Goal: Task Accomplishment & Management: Manage account settings

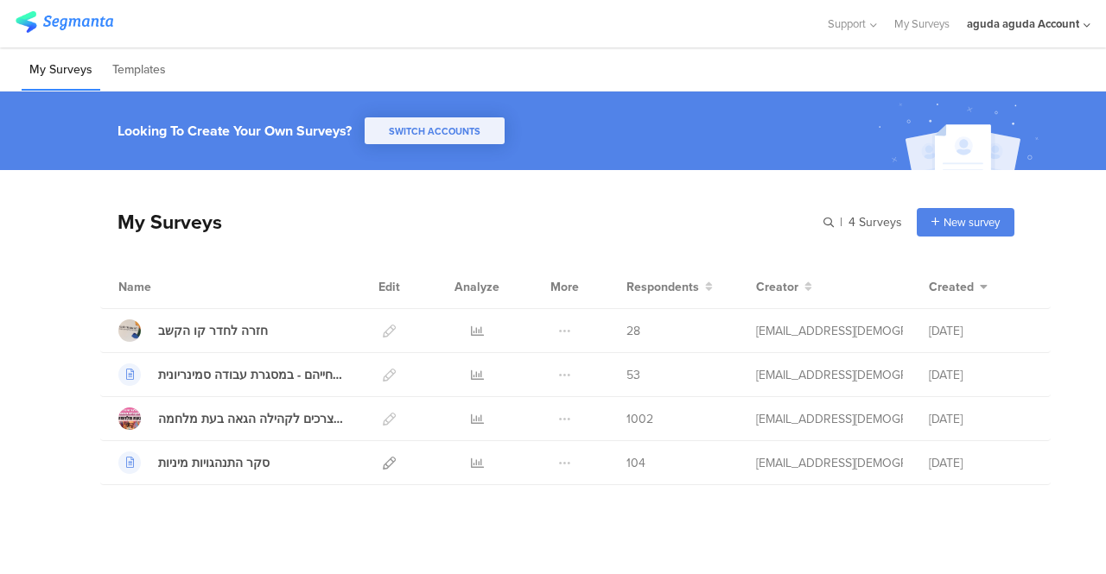
click at [985, 21] on div "aguda aguda Account" at bounding box center [1022, 24] width 112 height 16
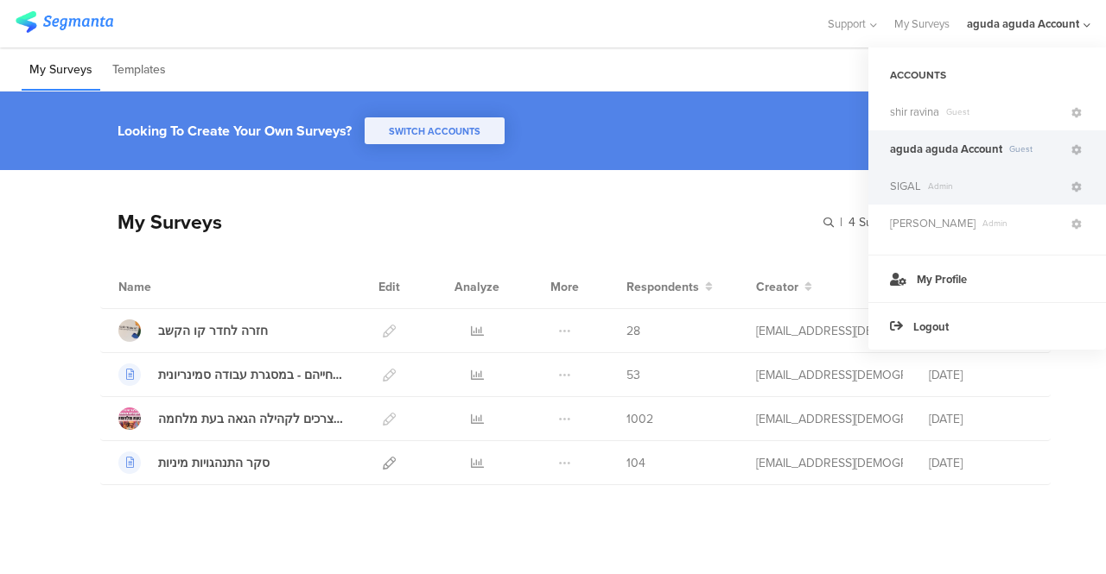
click at [913, 184] on span "SIGAL" at bounding box center [905, 186] width 31 height 16
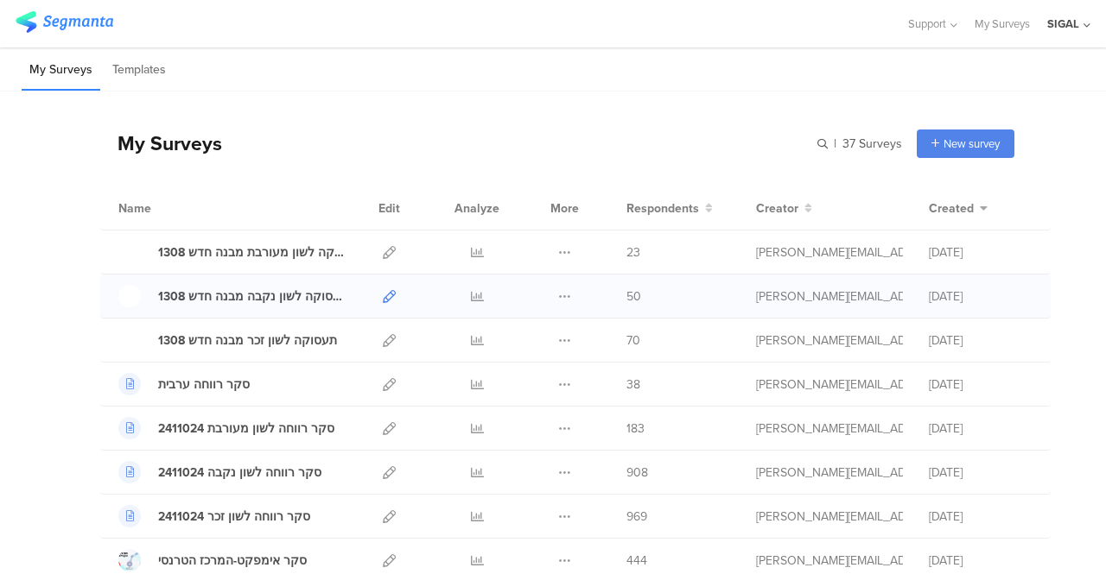
click at [383, 294] on icon at bounding box center [389, 296] width 13 height 13
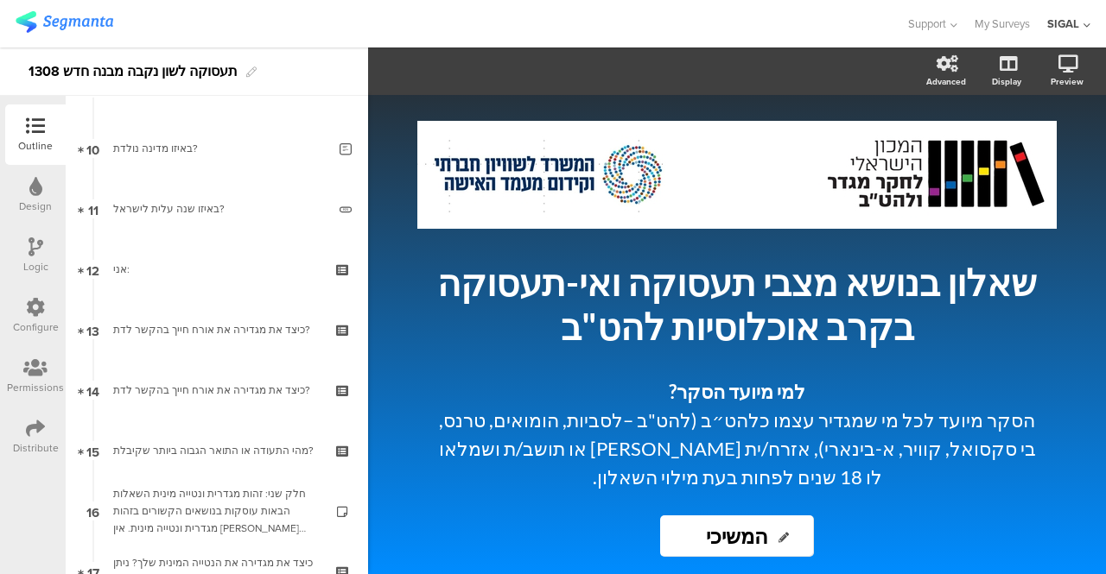
scroll to position [651, 0]
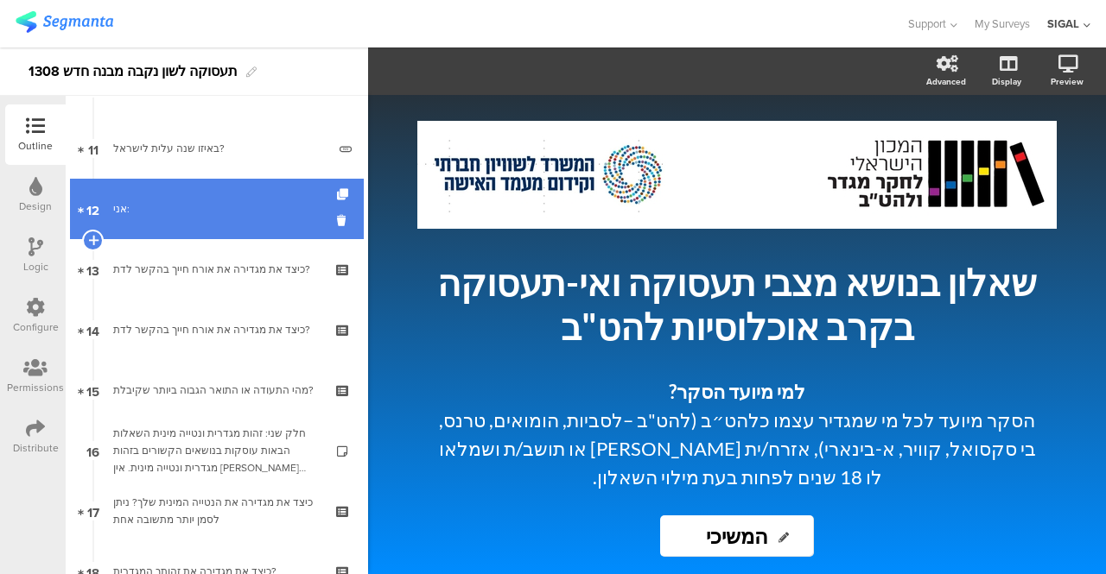
click at [204, 214] on div "אני:" at bounding box center [216, 208] width 206 height 17
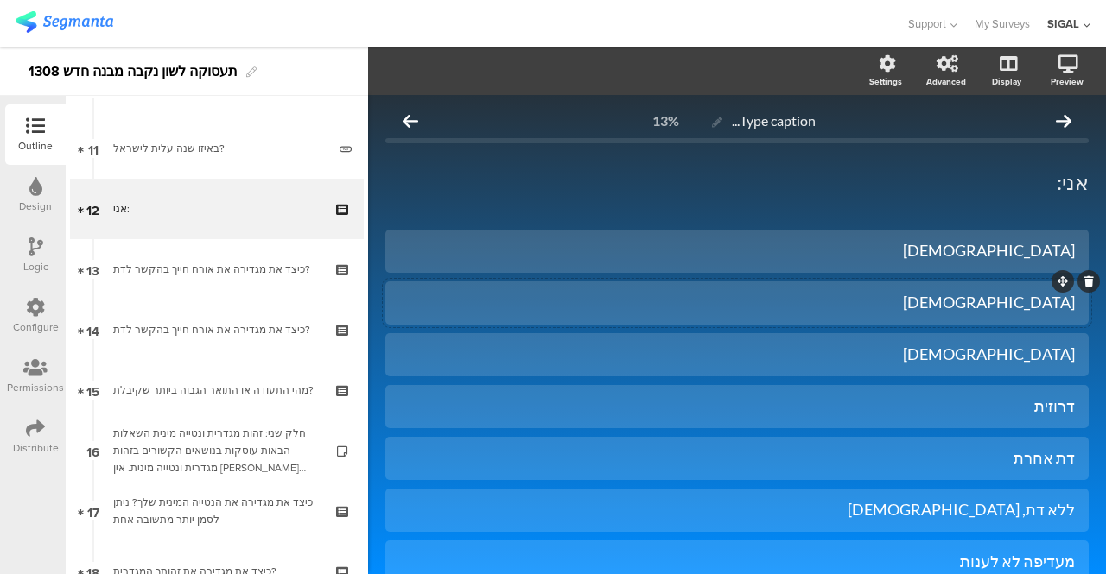
scroll to position [86, 0]
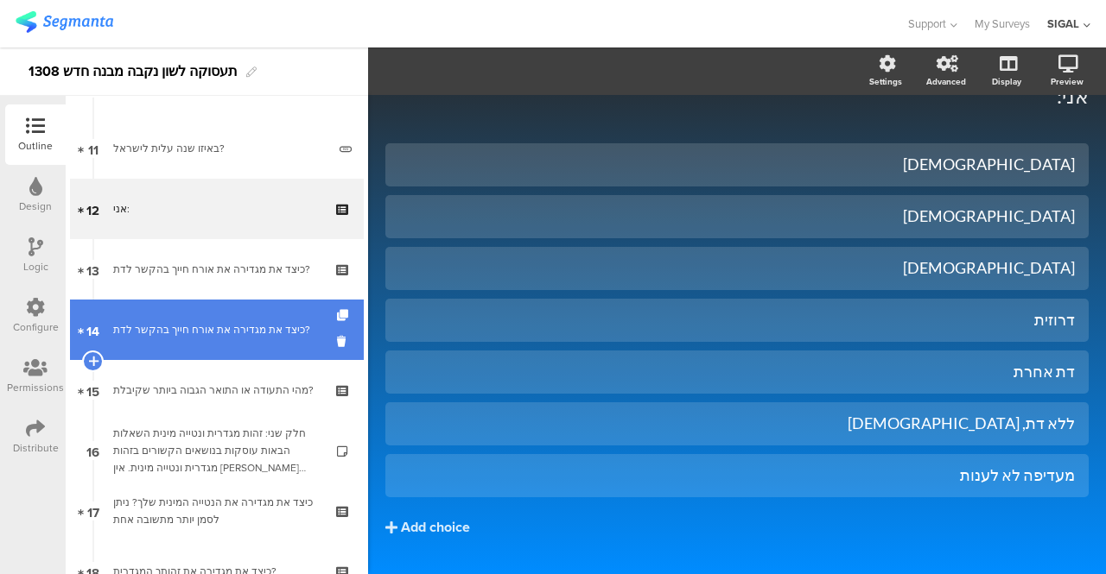
click at [251, 322] on div "כיצד את מגדירה את אורח חייך בהקשר לדת?" at bounding box center [216, 329] width 206 height 17
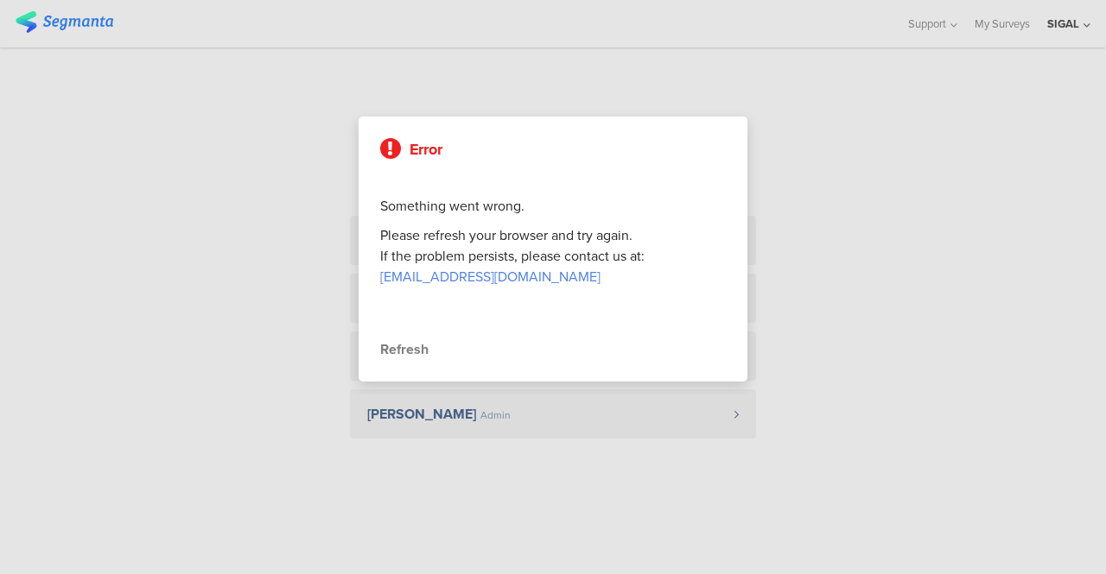
click at [389, 348] on div "Refresh" at bounding box center [552, 349] width 345 height 21
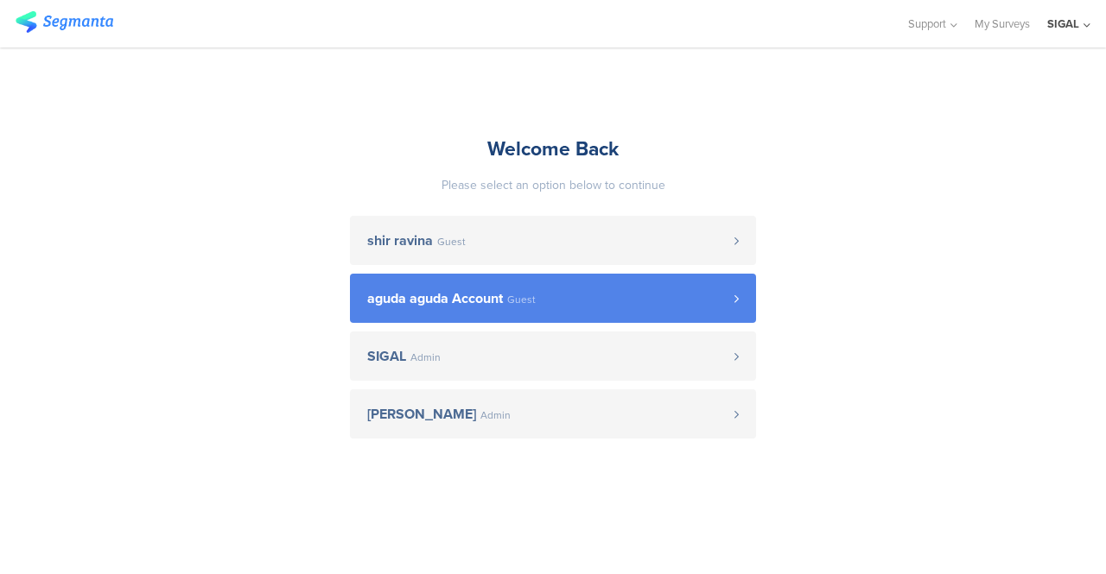
click at [403, 286] on link "aguda aguda Account Guest" at bounding box center [553, 298] width 406 height 49
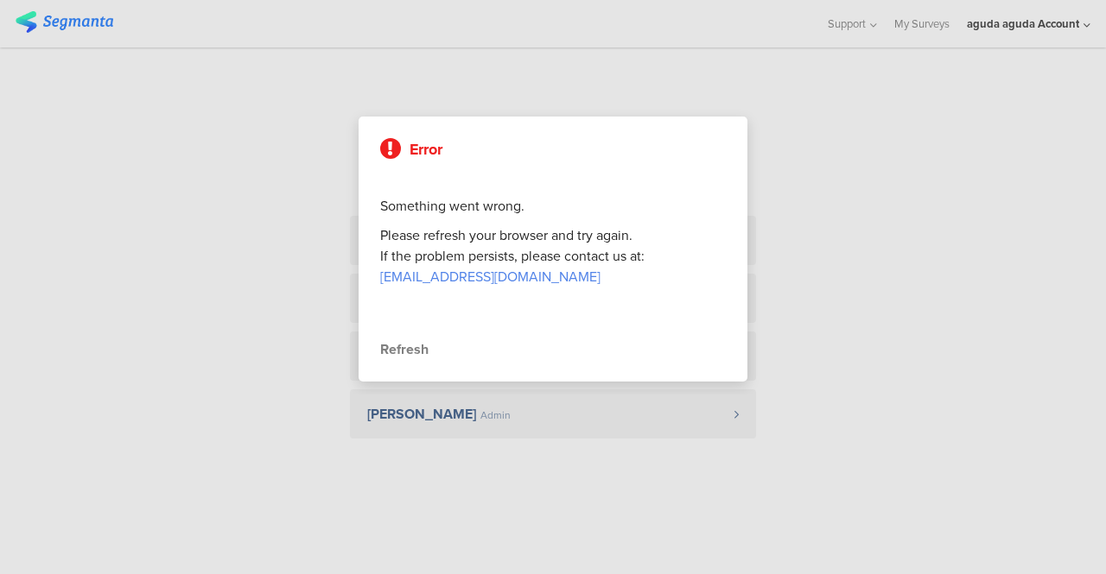
click at [397, 353] on div "Refresh" at bounding box center [552, 349] width 345 height 21
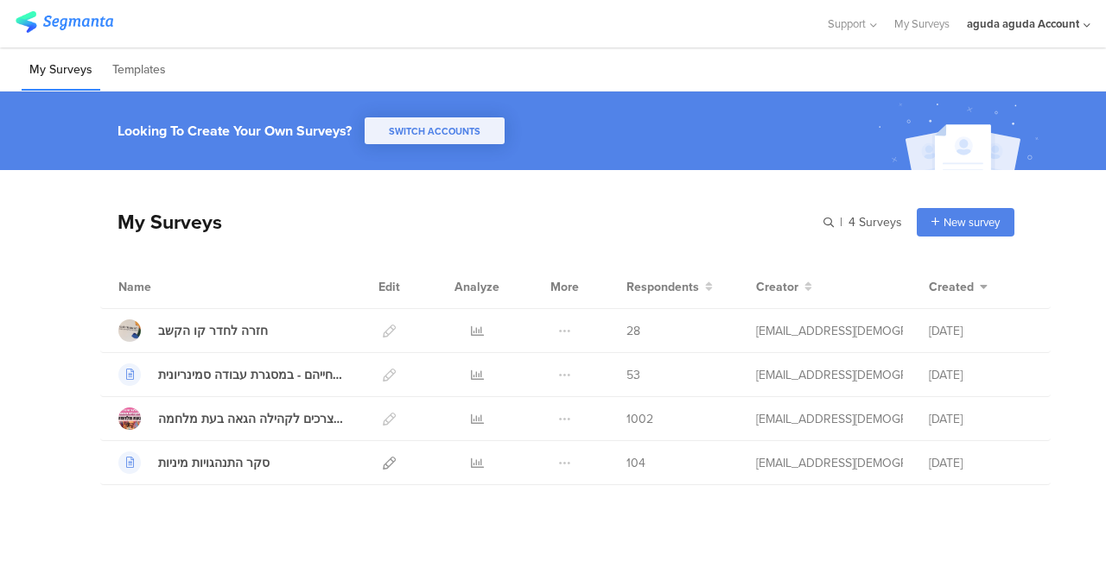
click at [995, 16] on div "aguda aguda Account" at bounding box center [1022, 24] width 112 height 16
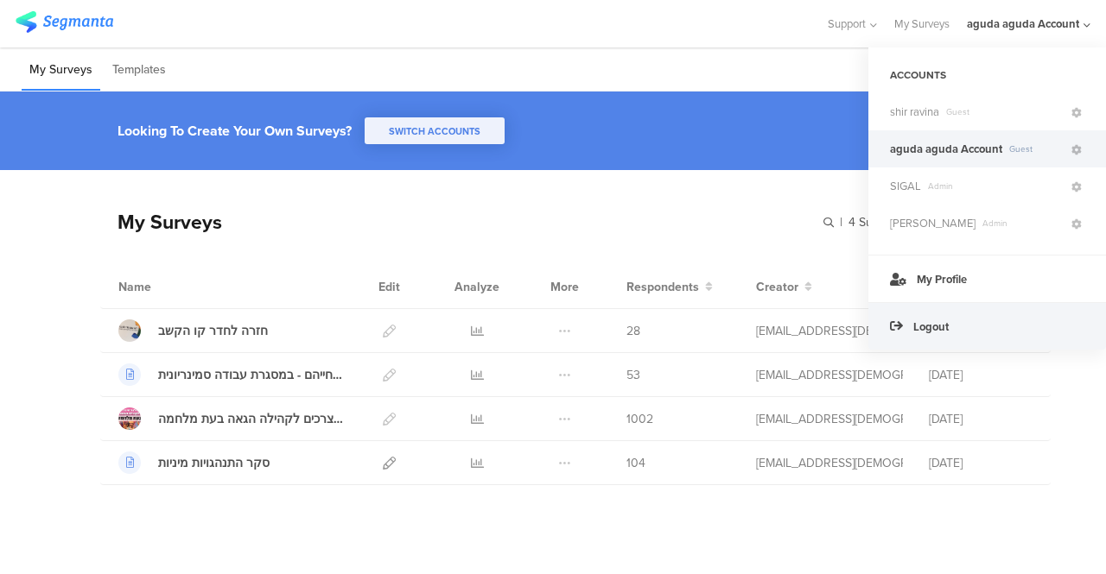
click at [952, 321] on div "Logout" at bounding box center [987, 326] width 238 height 48
